Goal: Transaction & Acquisition: Download file/media

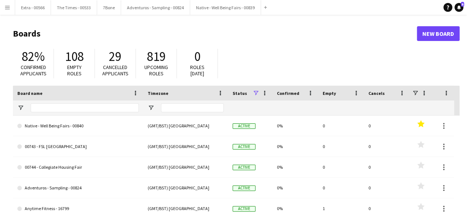
click at [9, 7] on app-icon "Menu" at bounding box center [7, 7] width 6 height 6
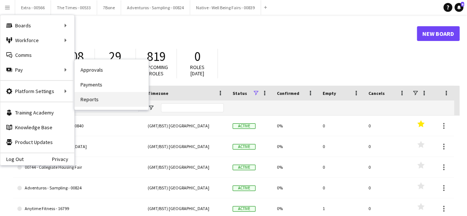
click at [115, 103] on link "Reports" at bounding box center [112, 99] width 74 height 15
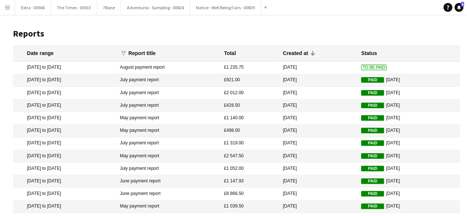
click at [52, 68] on mat-cell "[DATE] to [DATE]" at bounding box center [64, 67] width 103 height 13
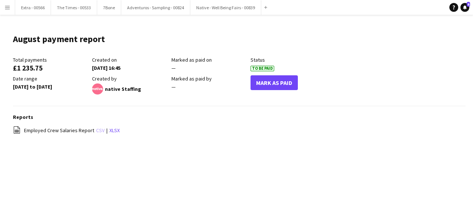
click at [98, 129] on link "csv" at bounding box center [100, 130] width 8 height 7
